Goal: Find specific fact: Find contact information

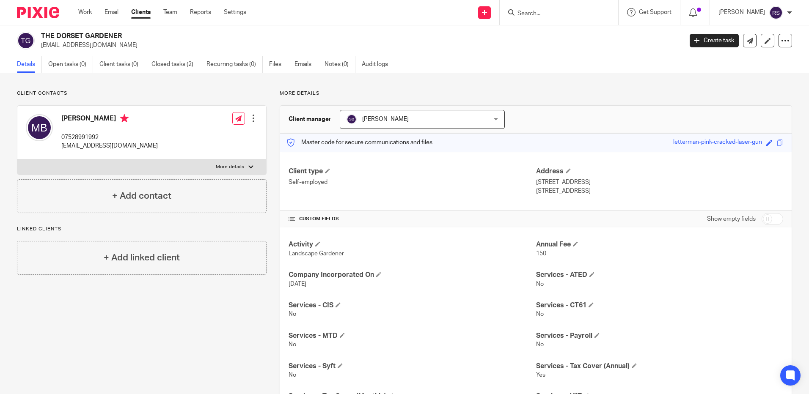
click at [126, 45] on p "[EMAIL_ADDRESS][DOMAIN_NAME]" at bounding box center [359, 45] width 636 height 8
drag, startPoint x: 124, startPoint y: 46, endPoint x: 41, endPoint y: 46, distance: 83.8
click at [41, 46] on div "THE DORSET GARDENER [EMAIL_ADDRESS][DOMAIN_NAME]" at bounding box center [347, 41] width 660 height 18
copy p "[EMAIL_ADDRESS][DOMAIN_NAME]"
click at [563, 17] on input "Search" at bounding box center [555, 14] width 76 height 8
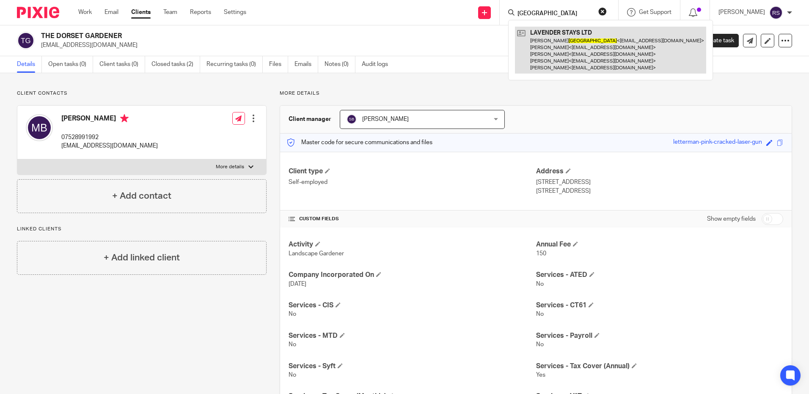
type input "catania"
click at [578, 54] on link at bounding box center [610, 50] width 191 height 47
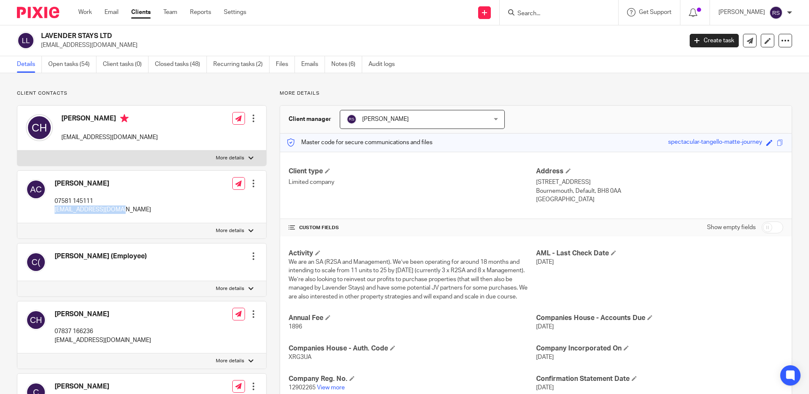
drag, startPoint x: 122, startPoint y: 210, endPoint x: 55, endPoint y: 213, distance: 67.4
click at [55, 213] on div "Andrew Catania 07581 145111 akcatania@hotmail.com Edit contact Create client fr…" at bounding box center [141, 197] width 249 height 52
copy p "[EMAIL_ADDRESS][DOMAIN_NAME]"
click at [526, 12] on input "Search" at bounding box center [555, 14] width 76 height 8
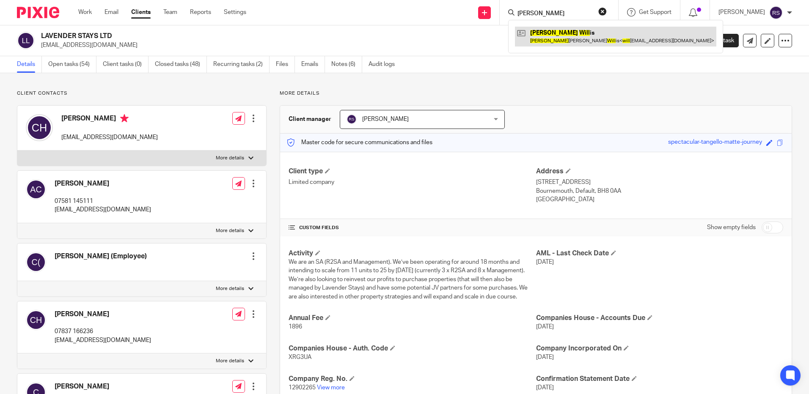
type input "christine will"
click at [554, 33] on link at bounding box center [615, 36] width 201 height 19
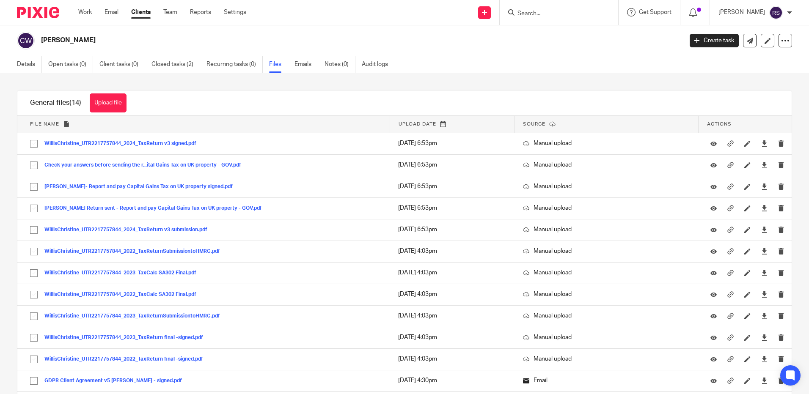
click at [107, 102] on button "Upload file" at bounding box center [108, 103] width 37 height 19
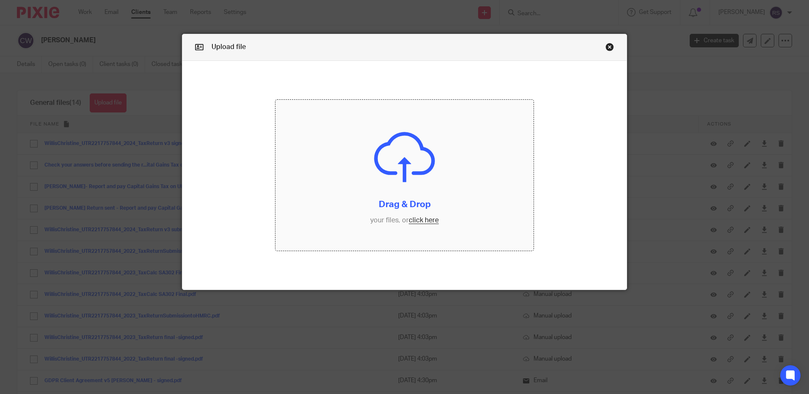
click at [426, 220] on input "file" at bounding box center [405, 175] width 258 height 151
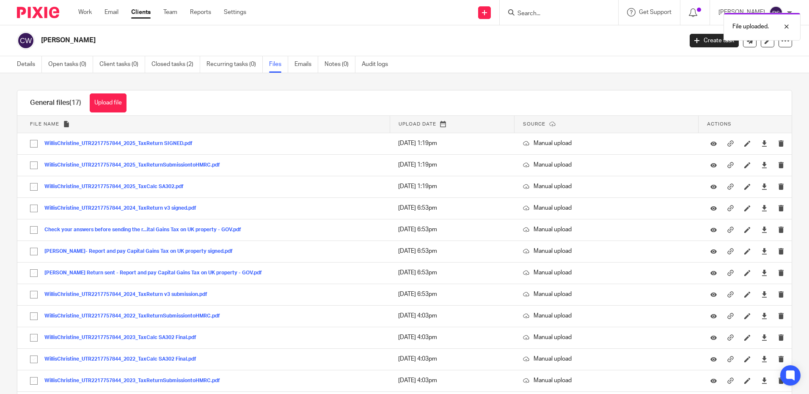
click at [582, 12] on div "File uploaded." at bounding box center [603, 24] width 396 height 32
click at [540, 14] on div "File uploaded." at bounding box center [603, 24] width 396 height 32
click at [532, 12] on input "Search" at bounding box center [555, 14] width 76 height 8
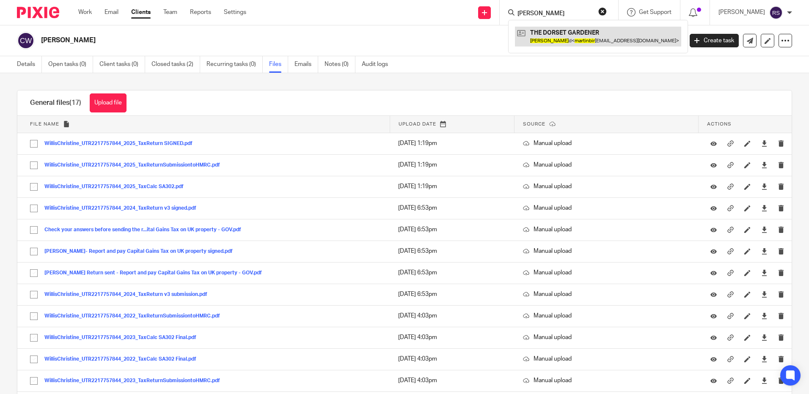
type input "martin bir"
click at [559, 33] on link at bounding box center [598, 36] width 166 height 19
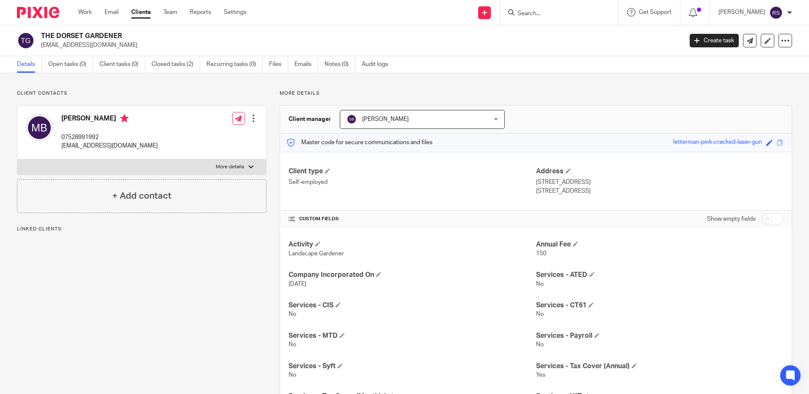
click at [40, 49] on div "THE DORSET GARDENER martinbirdmusic@gmail.com" at bounding box center [347, 41] width 660 height 18
click at [281, 65] on link "Files" at bounding box center [278, 64] width 19 height 17
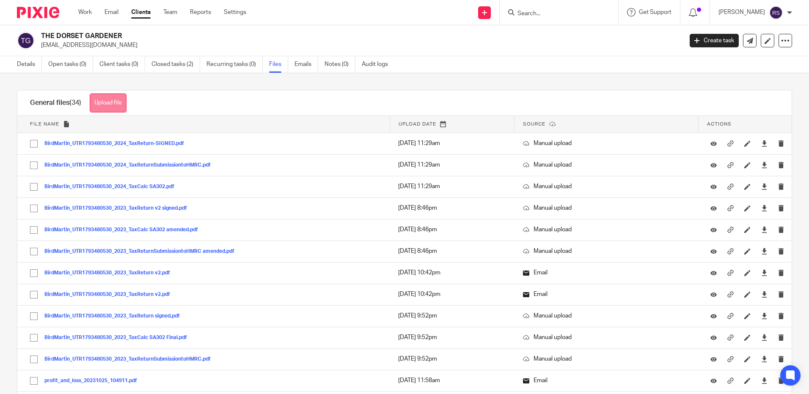
click at [102, 95] on button "Upload file" at bounding box center [108, 103] width 37 height 19
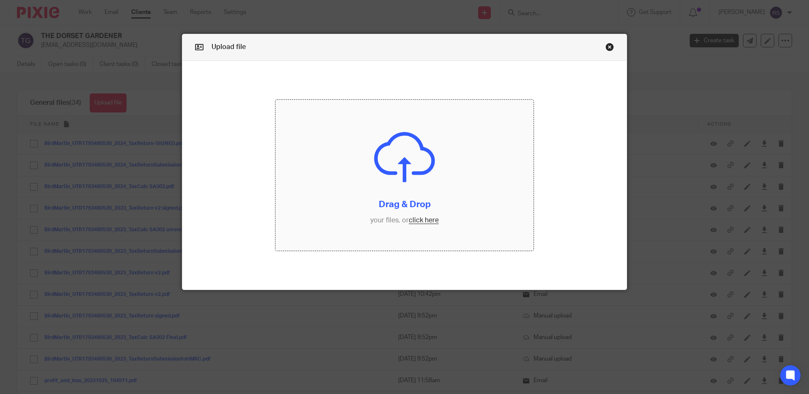
click at [422, 218] on input "file" at bounding box center [405, 175] width 258 height 151
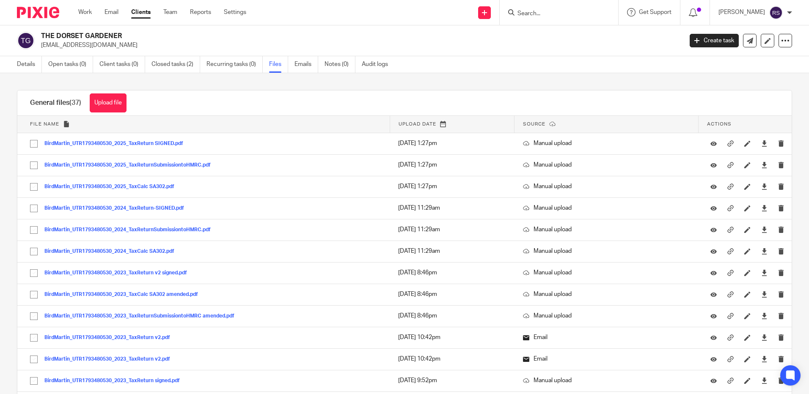
click at [535, 12] on input "Search" at bounding box center [555, 14] width 76 height 8
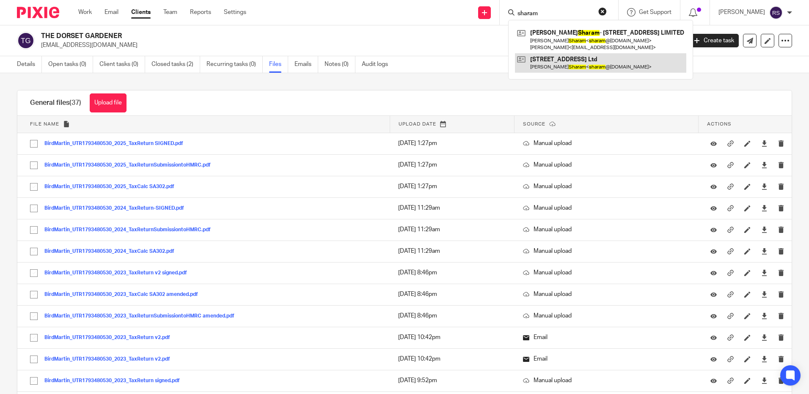
type input "sharam"
drag, startPoint x: 591, startPoint y: 61, endPoint x: 582, endPoint y: 61, distance: 8.5
click at [591, 61] on link at bounding box center [600, 62] width 171 height 19
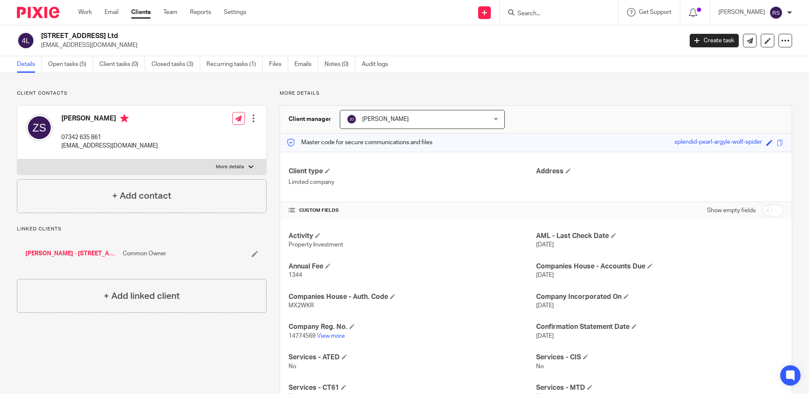
click at [547, 14] on input "Search" at bounding box center [555, 14] width 76 height 8
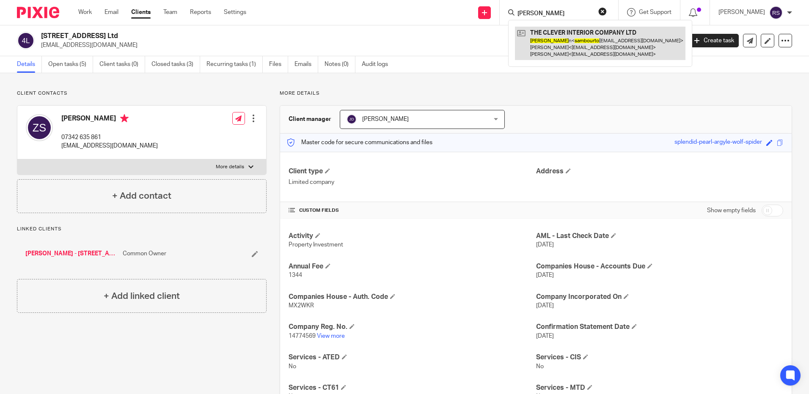
type input "sam bourto"
click at [581, 50] on link at bounding box center [600, 43] width 171 height 33
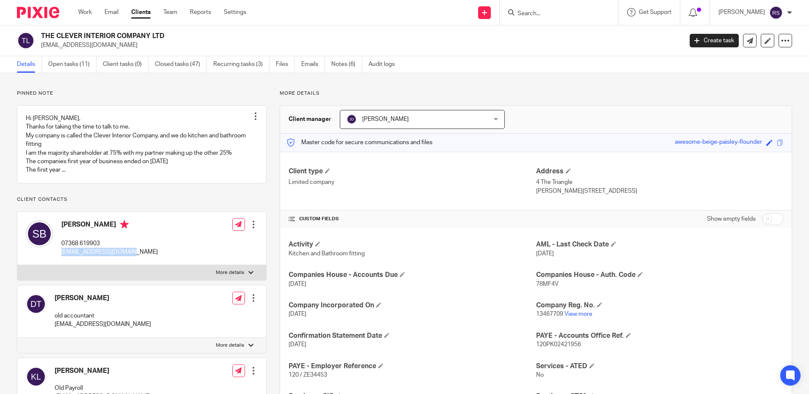
drag, startPoint x: 142, startPoint y: 262, endPoint x: 61, endPoint y: 262, distance: 81.3
click at [61, 262] on div "[PERSON_NAME] 07368 619903 [EMAIL_ADDRESS][DOMAIN_NAME] Edit contact Create cli…" at bounding box center [141, 239] width 249 height 54
copy p "[EMAIL_ADDRESS][DOMAIN_NAME]"
